Goal: Task Accomplishment & Management: Manage account settings

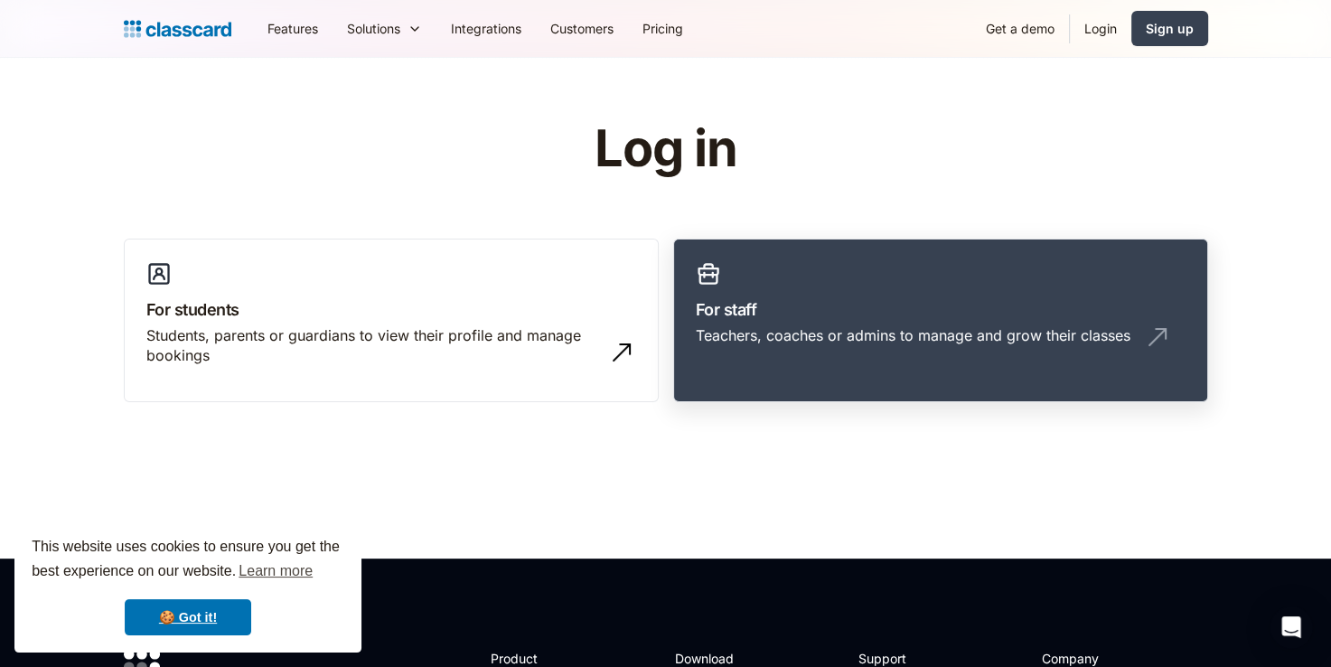
click at [929, 334] on div "Teachers, coaches or admins to manage and grow their classes" at bounding box center [913, 335] width 435 height 20
click at [776, 272] on link "For staff Teachers, coaches or admins to manage and grow their classes" at bounding box center [940, 321] width 535 height 164
